Goal: Transaction & Acquisition: Download file/media

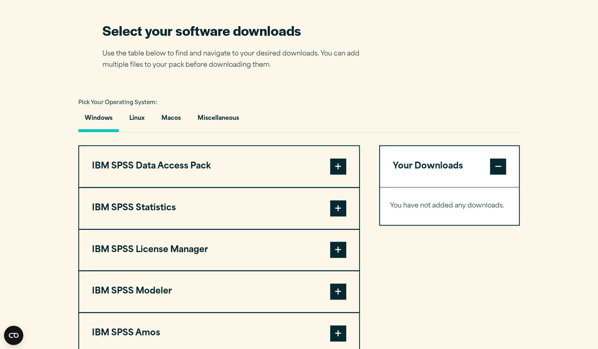
scroll to position [507, 0]
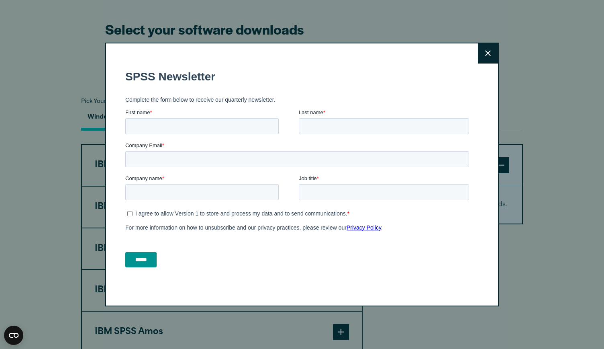
click at [489, 53] on button "Close" at bounding box center [488, 53] width 20 height 20
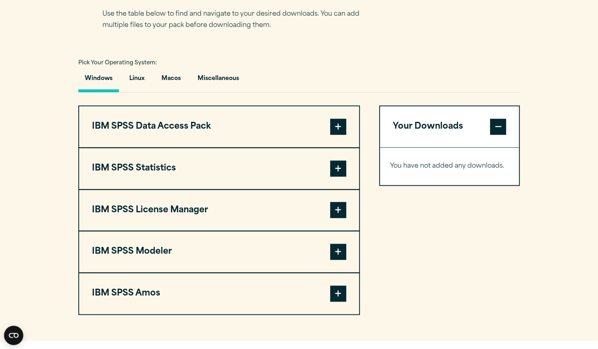
scroll to position [545, 0]
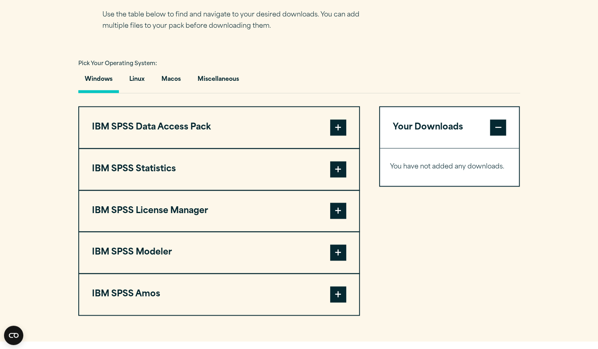
click at [102, 82] on button "Windows" at bounding box center [98, 81] width 41 height 23
click at [344, 128] on span at bounding box center [338, 127] width 16 height 16
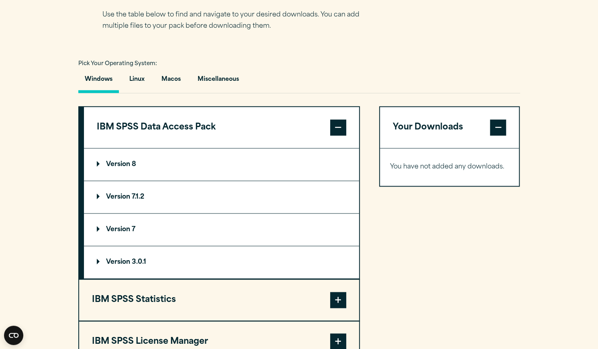
click at [344, 128] on span at bounding box center [338, 127] width 16 height 16
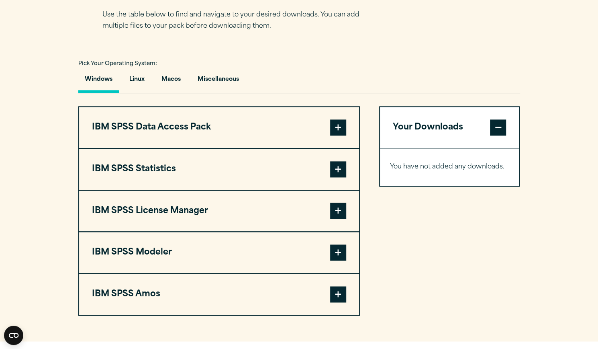
click at [337, 165] on span at bounding box center [338, 169] width 16 height 16
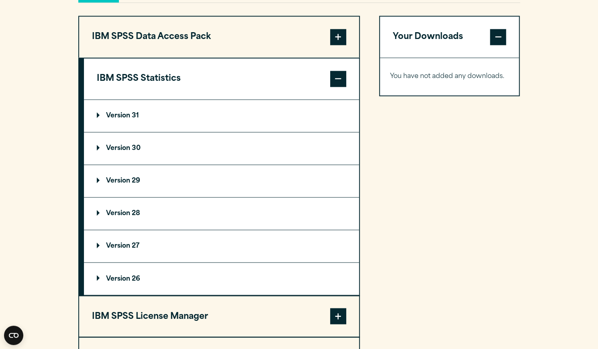
scroll to position [636, 0]
click at [97, 178] on p "Version 29" at bounding box center [118, 180] width 43 height 6
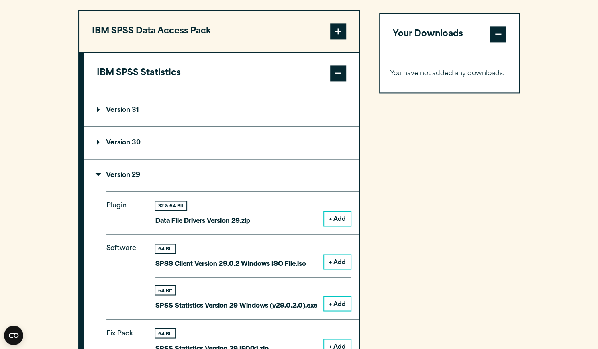
scroll to position [640, 0]
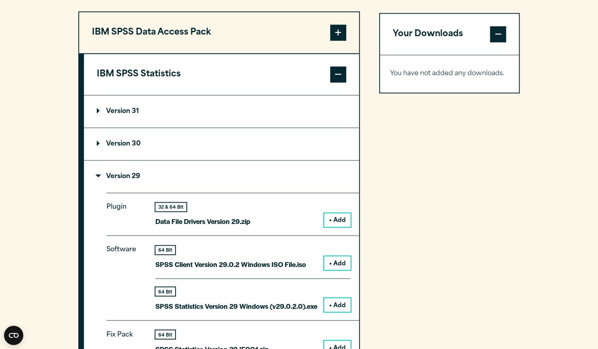
click at [100, 176] on p "Version 29" at bounding box center [118, 176] width 43 height 6
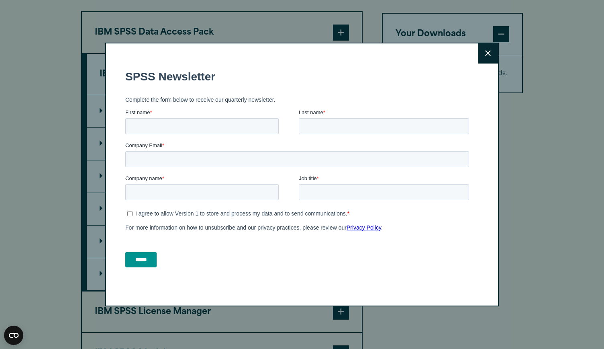
click at [486, 47] on button "Close" at bounding box center [488, 53] width 20 height 20
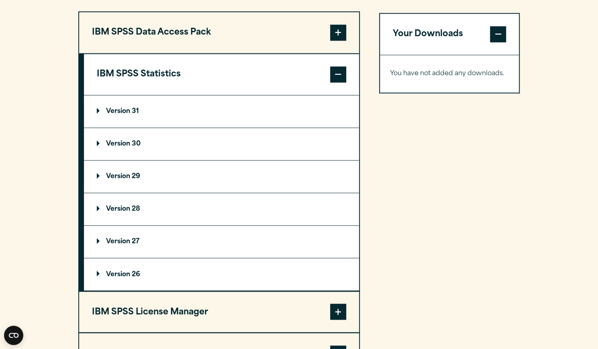
click at [97, 170] on summary "Version 29" at bounding box center [221, 176] width 275 height 32
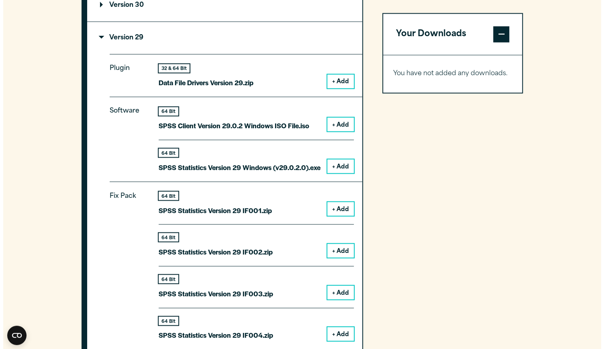
scroll to position [778, 0]
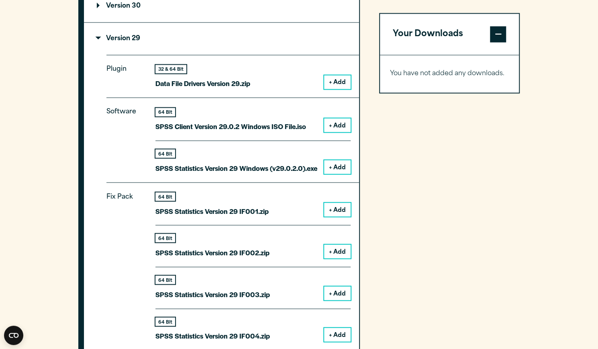
click at [338, 165] on button "+ Add" at bounding box center [337, 167] width 27 height 14
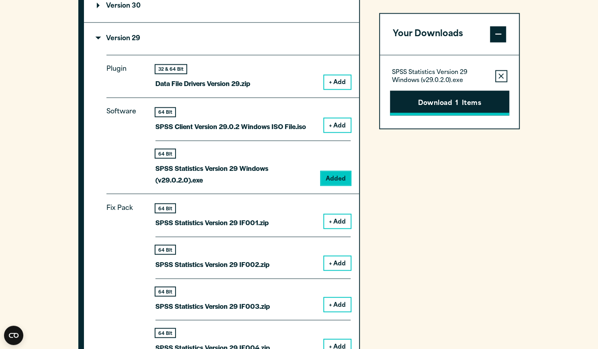
click at [452, 100] on button "Download 1 Items" at bounding box center [449, 102] width 119 height 25
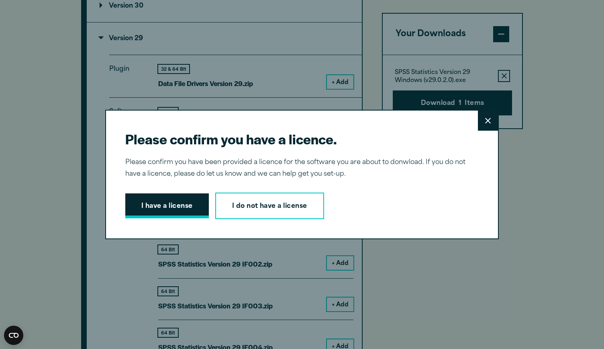
click at [174, 204] on button "I have a license" at bounding box center [167, 205] width 84 height 25
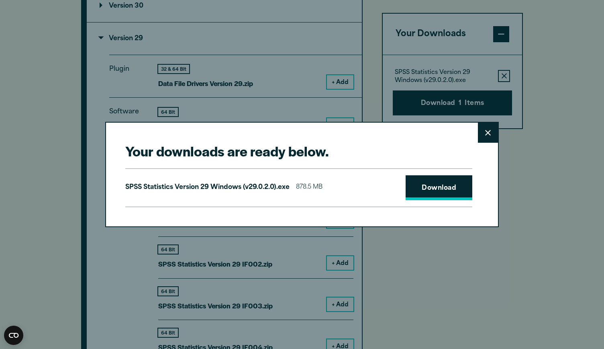
click at [450, 188] on link "Download" at bounding box center [439, 187] width 67 height 25
